Goal: Information Seeking & Learning: Find specific fact

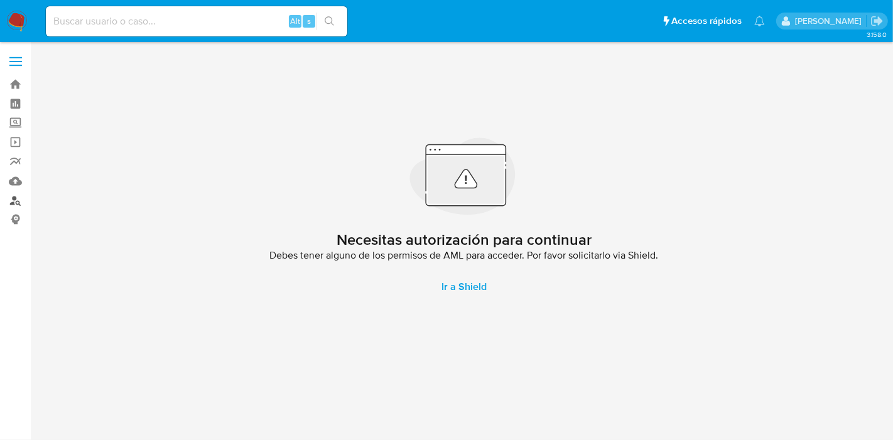
click at [13, 205] on link "Buscador de personas" at bounding box center [74, 200] width 149 height 19
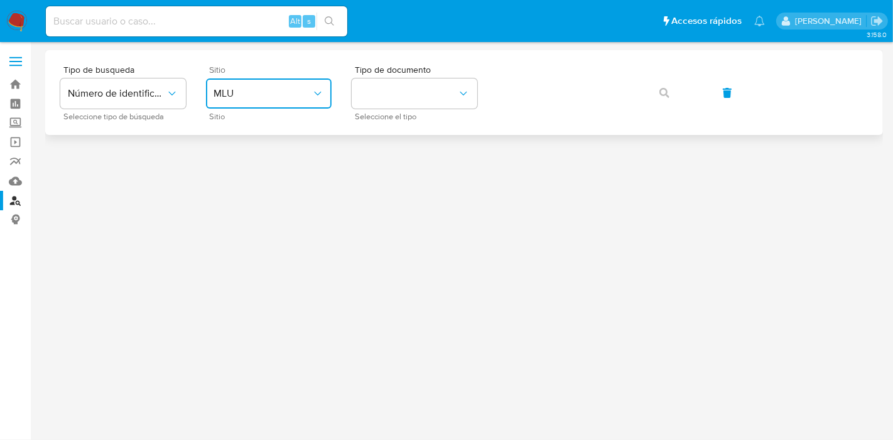
click at [275, 95] on span "MLU" at bounding box center [262, 93] width 98 height 13
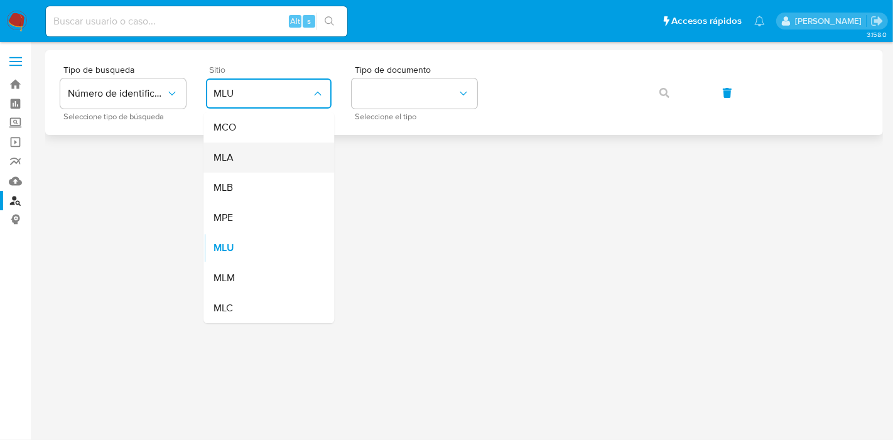
click at [276, 166] on div "MLA" at bounding box center [264, 157] width 103 height 30
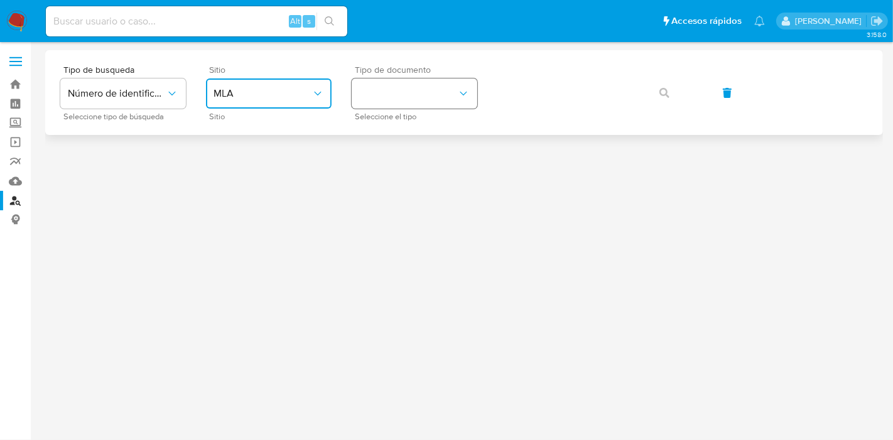
click at [413, 98] on button "identificationType" at bounding box center [414, 93] width 126 height 30
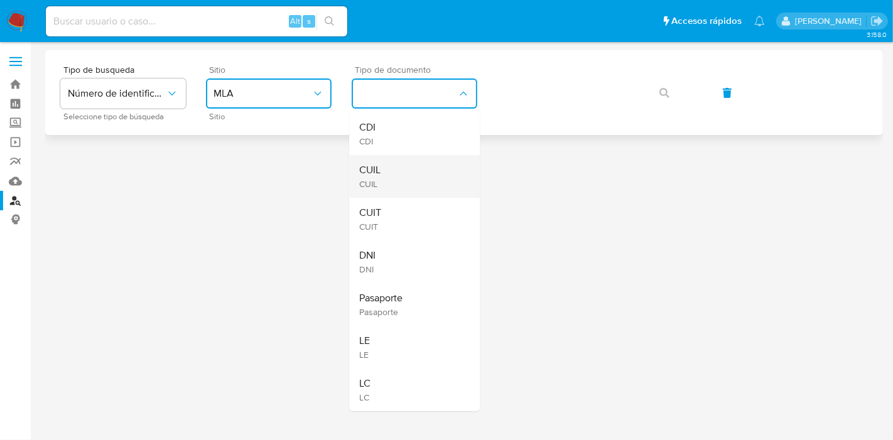
click at [421, 166] on div "CUIL CUIL" at bounding box center [410, 176] width 103 height 43
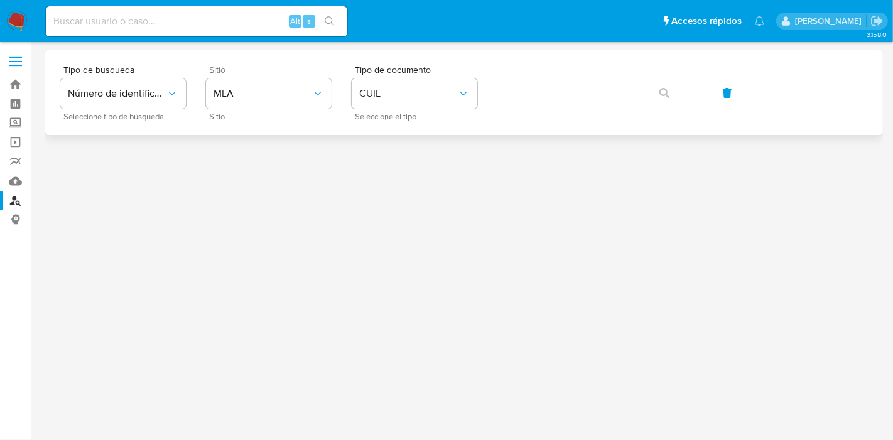
click at [550, 73] on div "Tipo de busqueda Número de identificación Seleccione tipo de búsqueda Sitio MLA…" at bounding box center [463, 92] width 807 height 55
click at [644, 92] on button "button" at bounding box center [664, 93] width 43 height 30
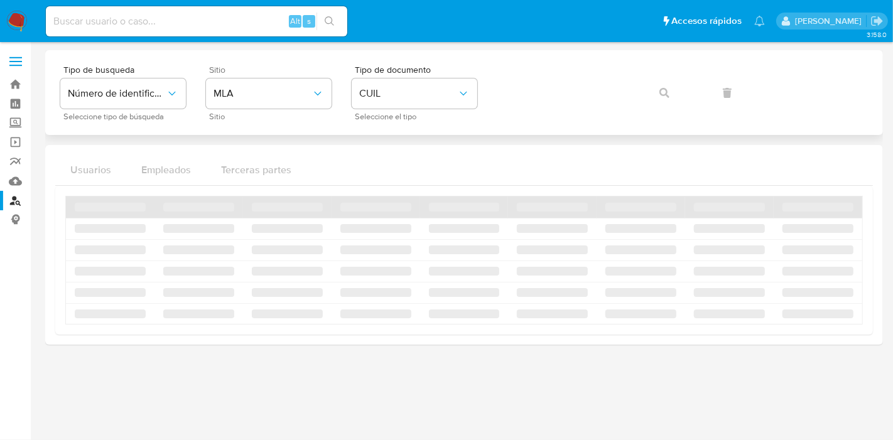
click at [652, 93] on div "Tipo de busqueda Número de identificación Seleccione tipo de búsqueda Sitio MLA…" at bounding box center [463, 92] width 807 height 55
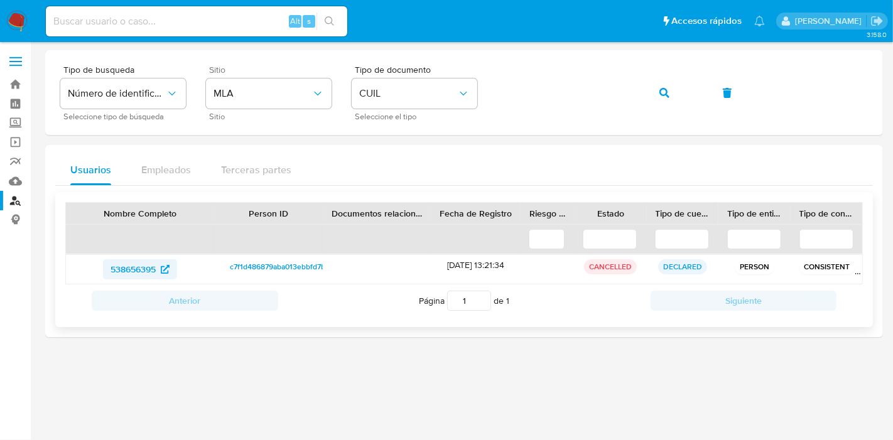
click at [136, 266] on span "538656395" at bounding box center [132, 269] width 45 height 20
click at [662, 90] on icon "button" at bounding box center [664, 93] width 10 height 10
click at [668, 83] on span "button" at bounding box center [664, 93] width 10 height 28
click at [389, 101] on button "CUIL" at bounding box center [414, 93] width 126 height 30
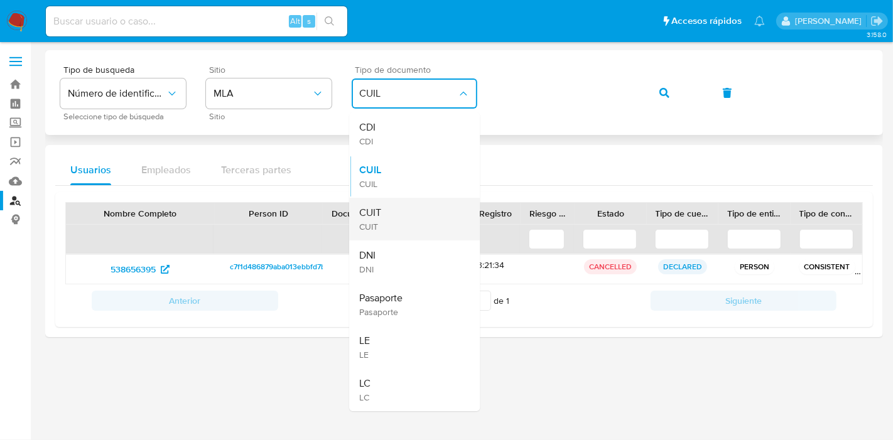
click at [396, 220] on div "CUIT CUIT" at bounding box center [410, 219] width 103 height 43
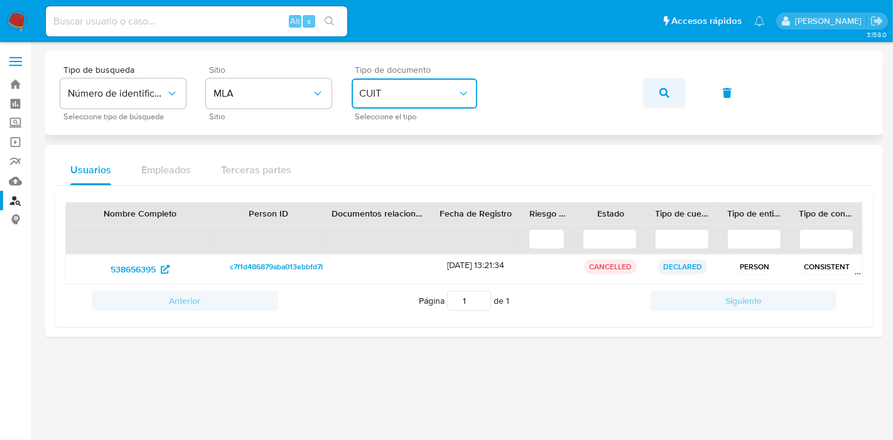
click at [662, 92] on icon "button" at bounding box center [664, 93] width 10 height 10
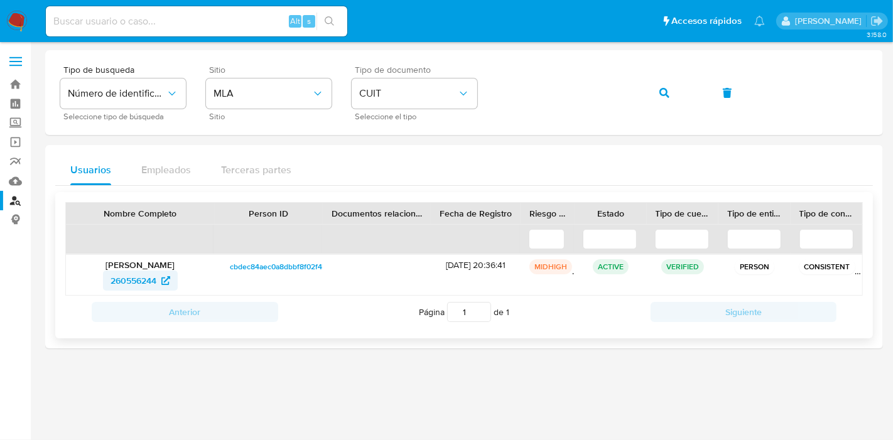
click at [161, 281] on icon at bounding box center [165, 280] width 9 height 9
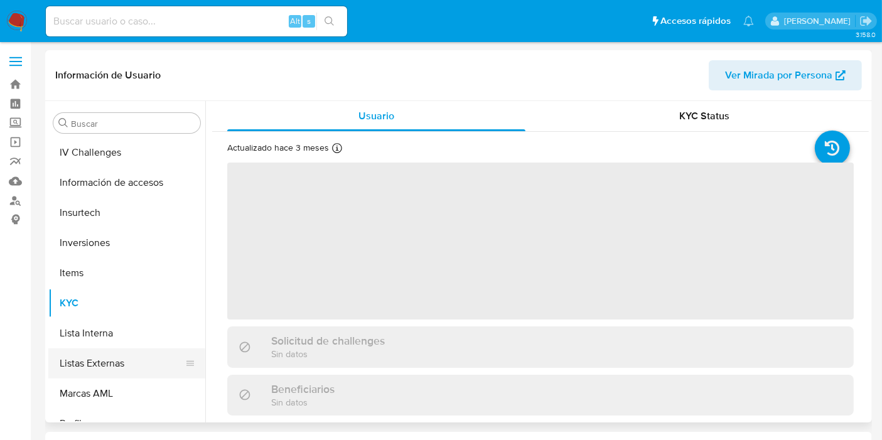
scroll to position [451, 0]
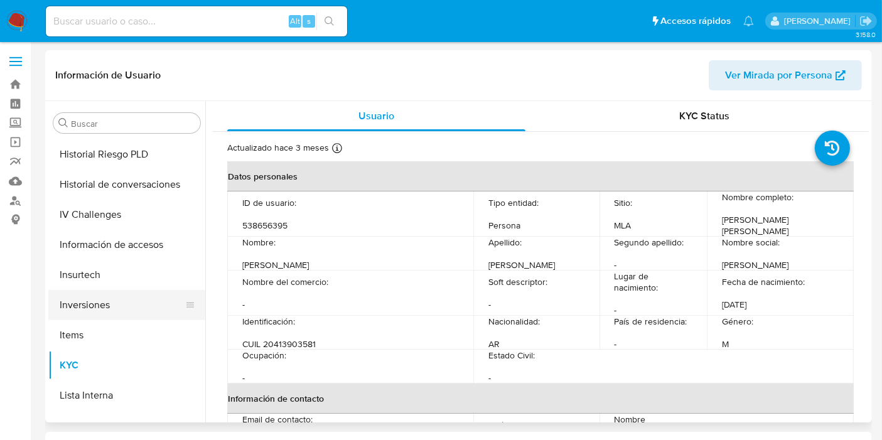
select select "10"
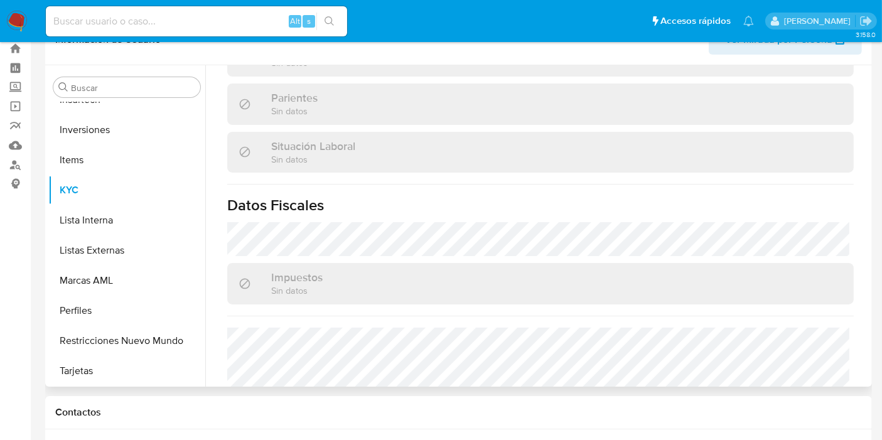
scroll to position [0, 0]
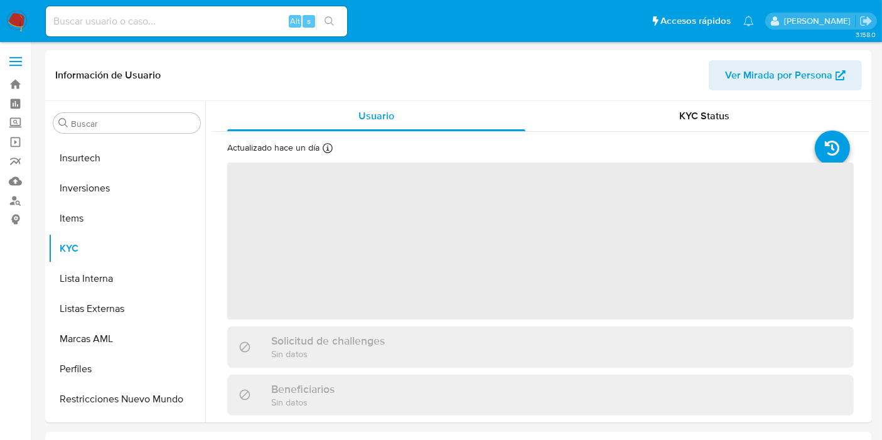
scroll to position [590, 0]
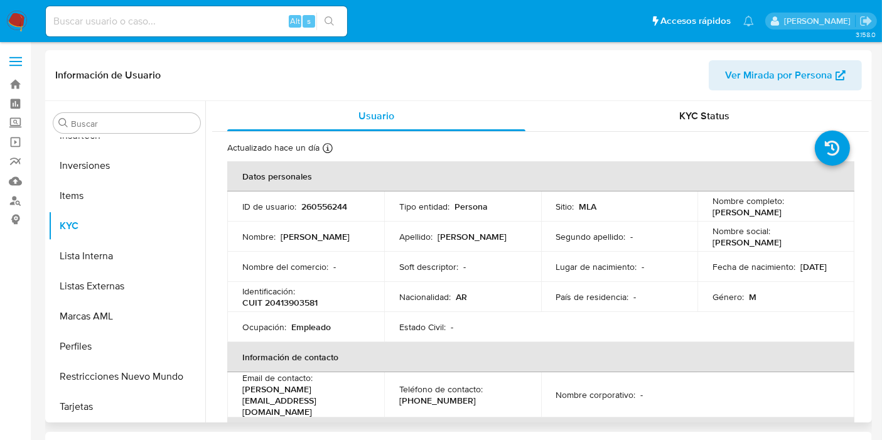
select select "10"
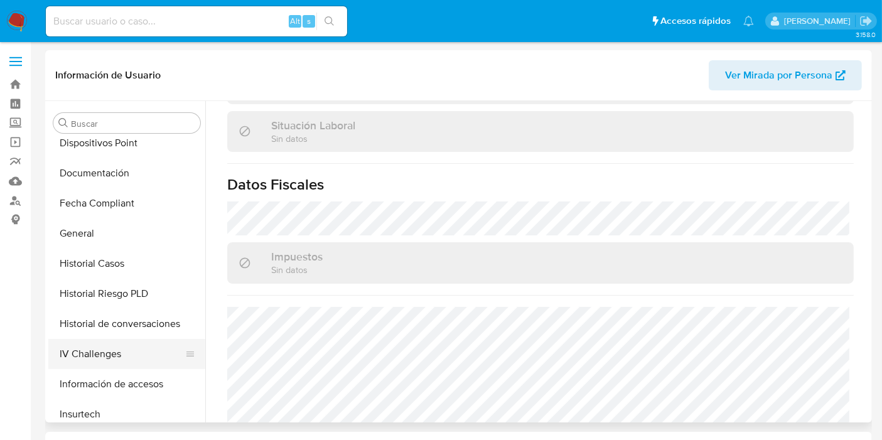
scroll to position [242, 0]
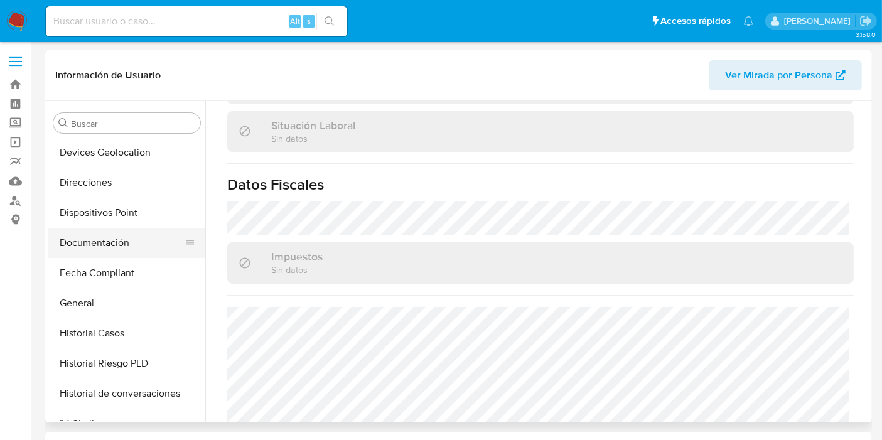
click at [100, 235] on button "Documentación" at bounding box center [121, 243] width 147 height 30
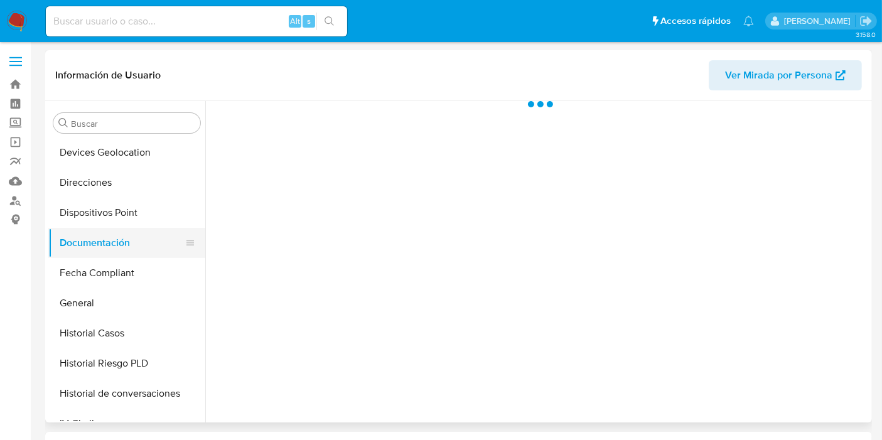
scroll to position [0, 0]
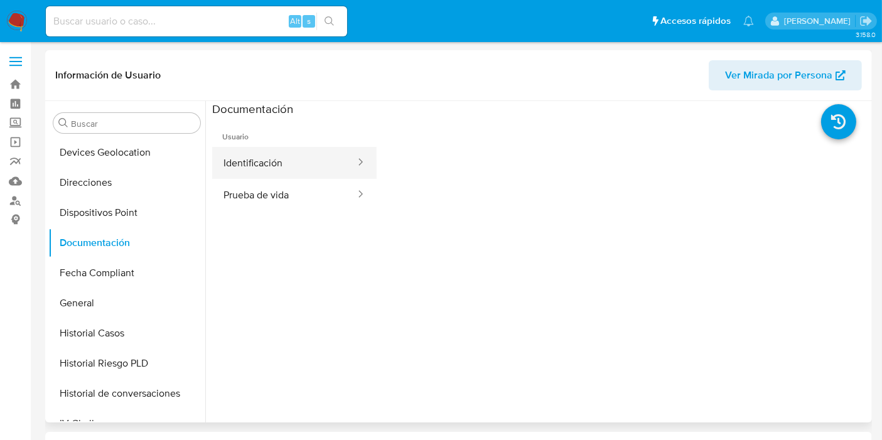
click at [316, 173] on button "Identificación" at bounding box center [284, 163] width 144 height 32
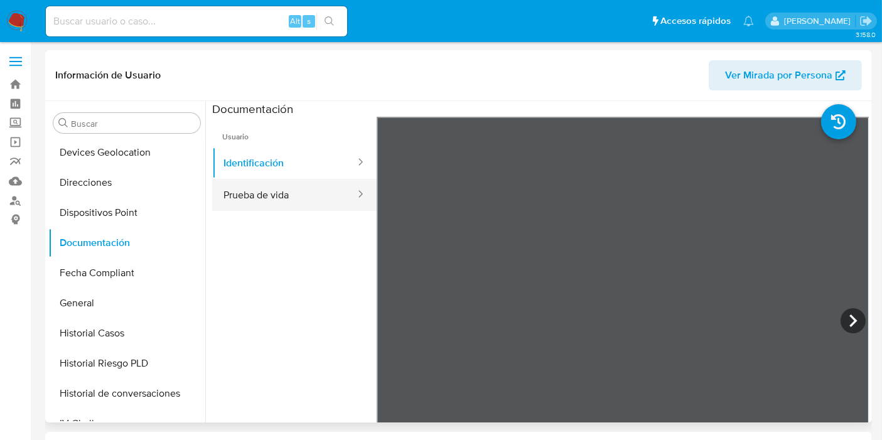
click at [322, 190] on button "Prueba de vida" at bounding box center [284, 195] width 144 height 32
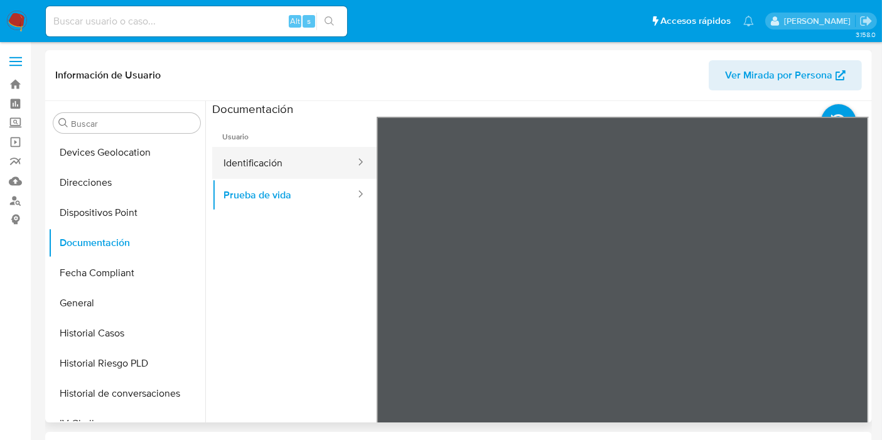
click at [249, 171] on button "Identificación" at bounding box center [284, 163] width 144 height 32
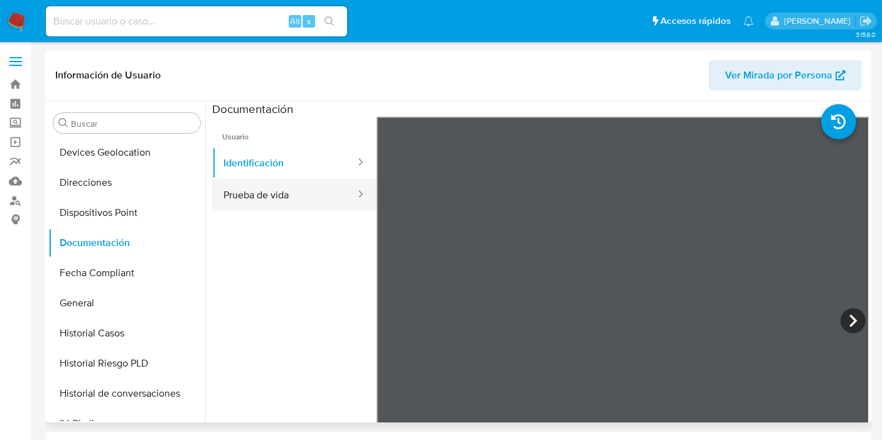
click at [282, 208] on button "Prueba de vida" at bounding box center [284, 195] width 144 height 32
